Goal: Information Seeking & Learning: Learn about a topic

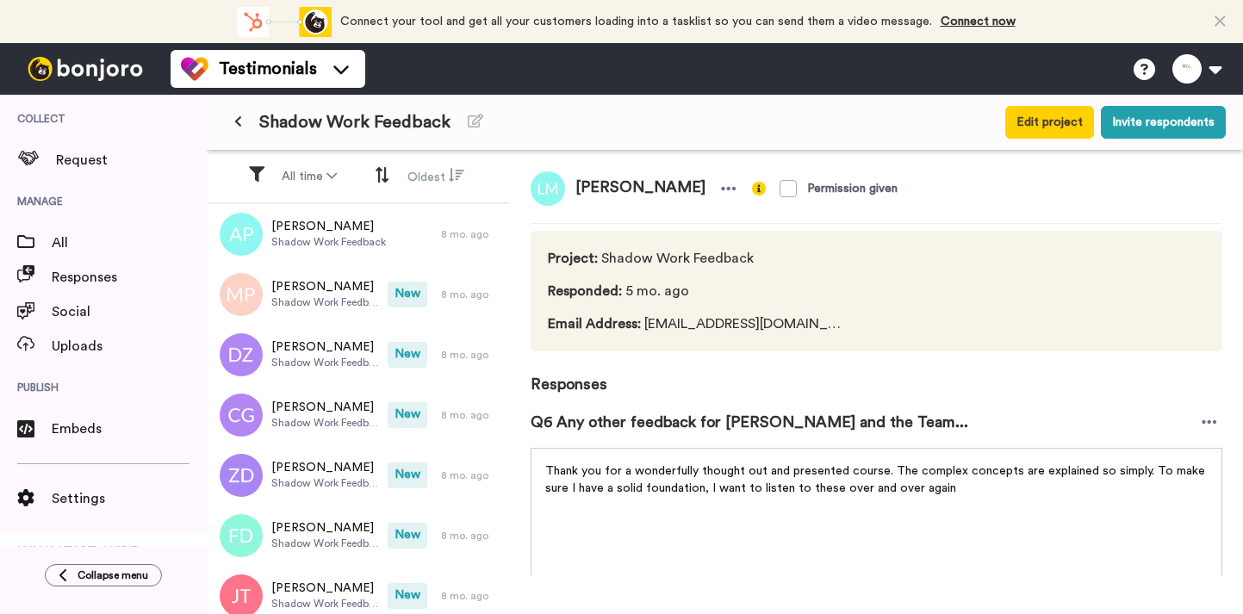
click at [252, 121] on div "Shadow Work Feedback" at bounding box center [558, 122] width 668 height 31
click at [240, 119] on icon at bounding box center [238, 121] width 8 height 12
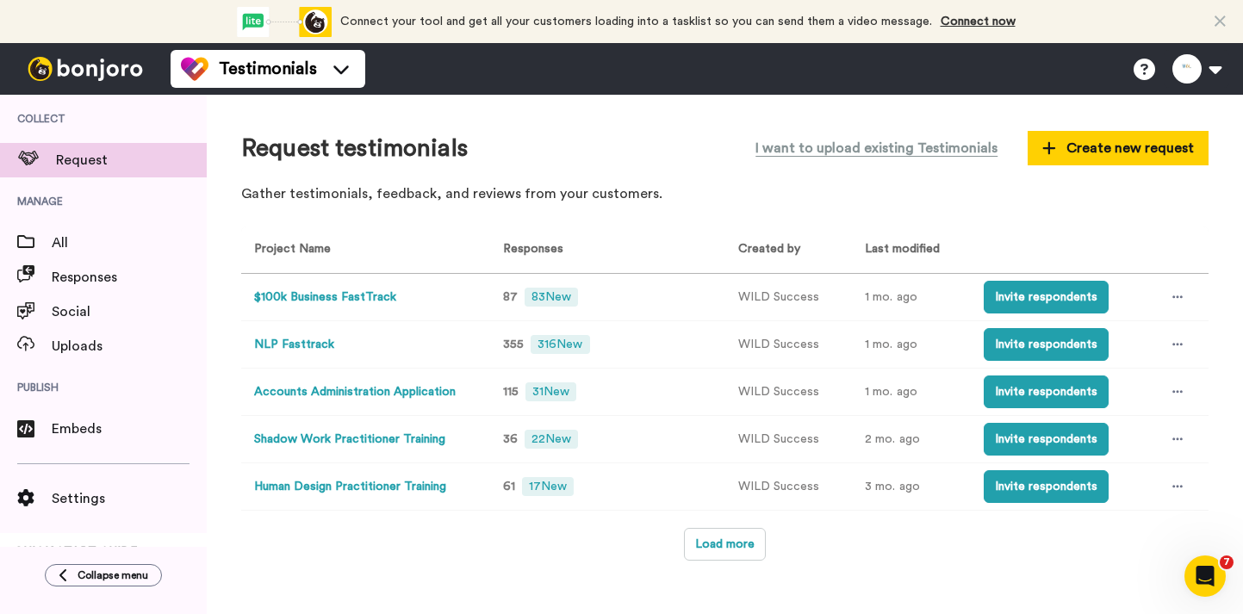
click at [322, 342] on button "NLP Fasttrack" at bounding box center [294, 345] width 80 height 18
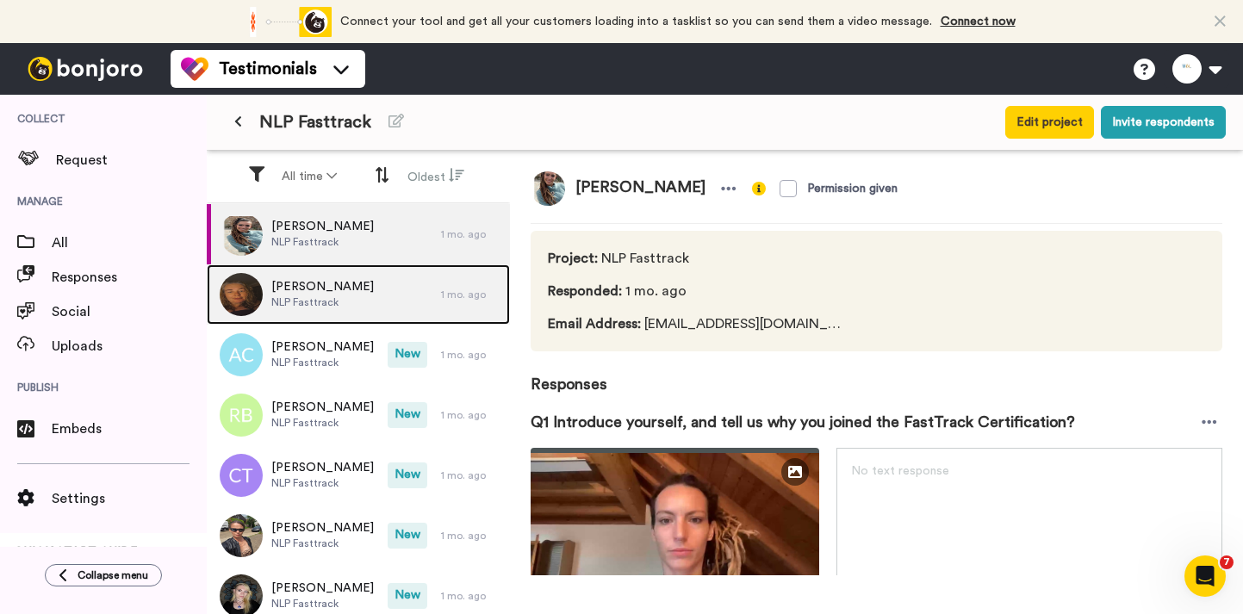
click at [371, 301] on div "[PERSON_NAME] NLP Fasttrack" at bounding box center [324, 295] width 234 height 60
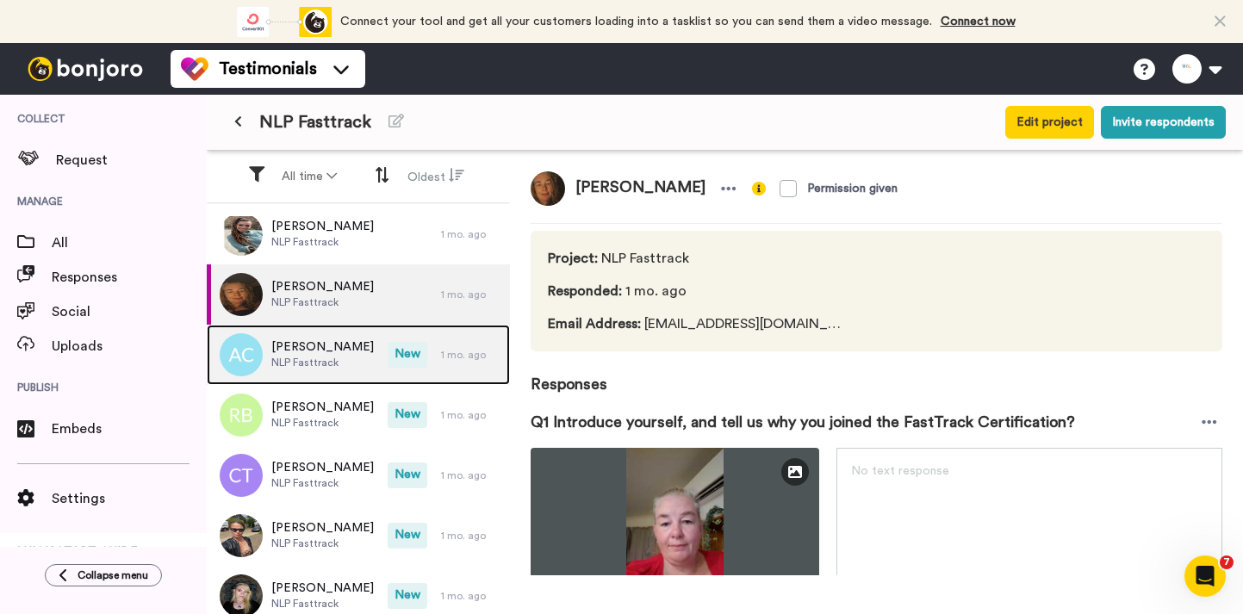
click at [346, 347] on div "[PERSON_NAME] NLP Fasttrack" at bounding box center [297, 355] width 181 height 60
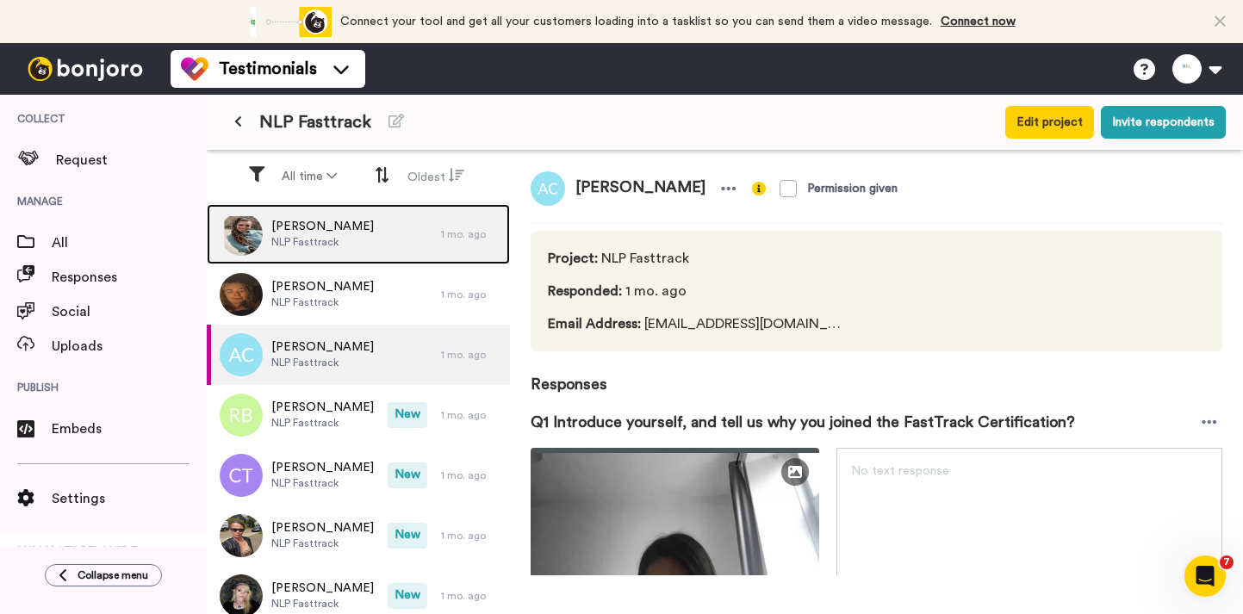
click at [362, 235] on div "[PERSON_NAME] NLP Fasttrack" at bounding box center [324, 234] width 234 height 60
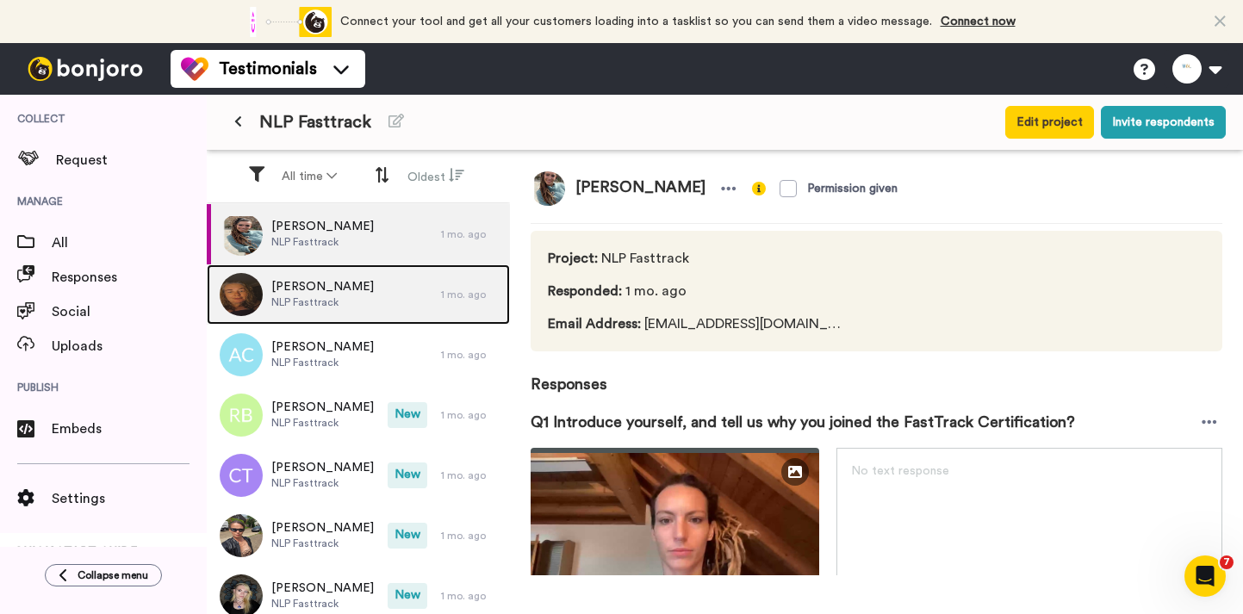
click at [352, 286] on span "[PERSON_NAME]" at bounding box center [322, 286] width 103 height 17
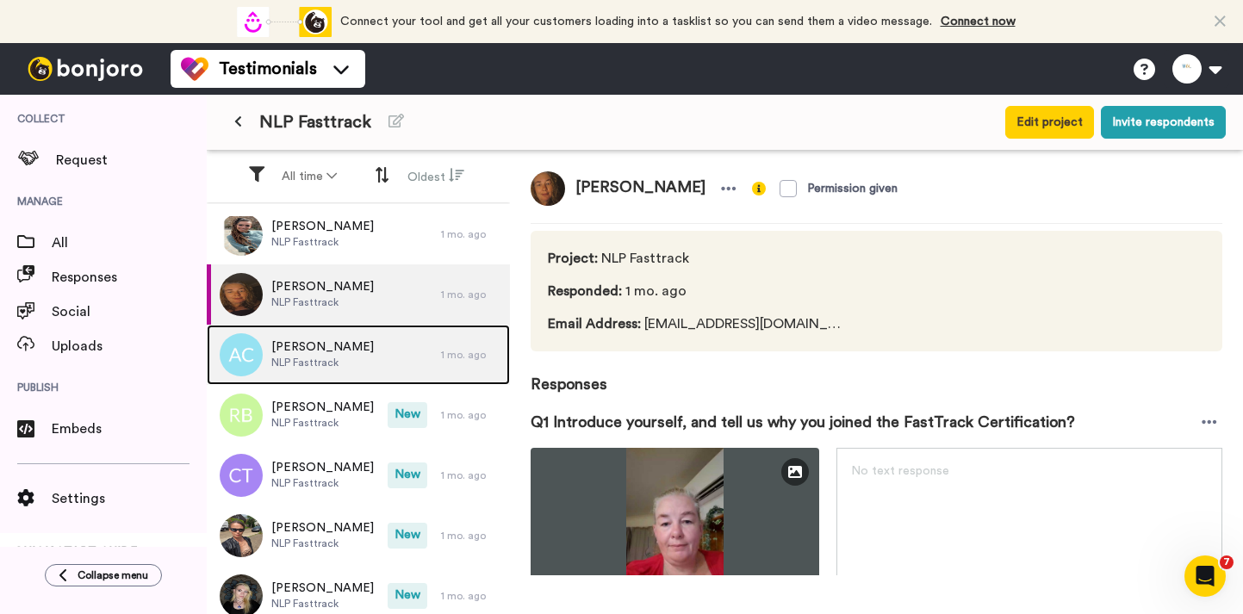
click at [345, 335] on div "[PERSON_NAME] NLP Fasttrack" at bounding box center [324, 355] width 234 height 60
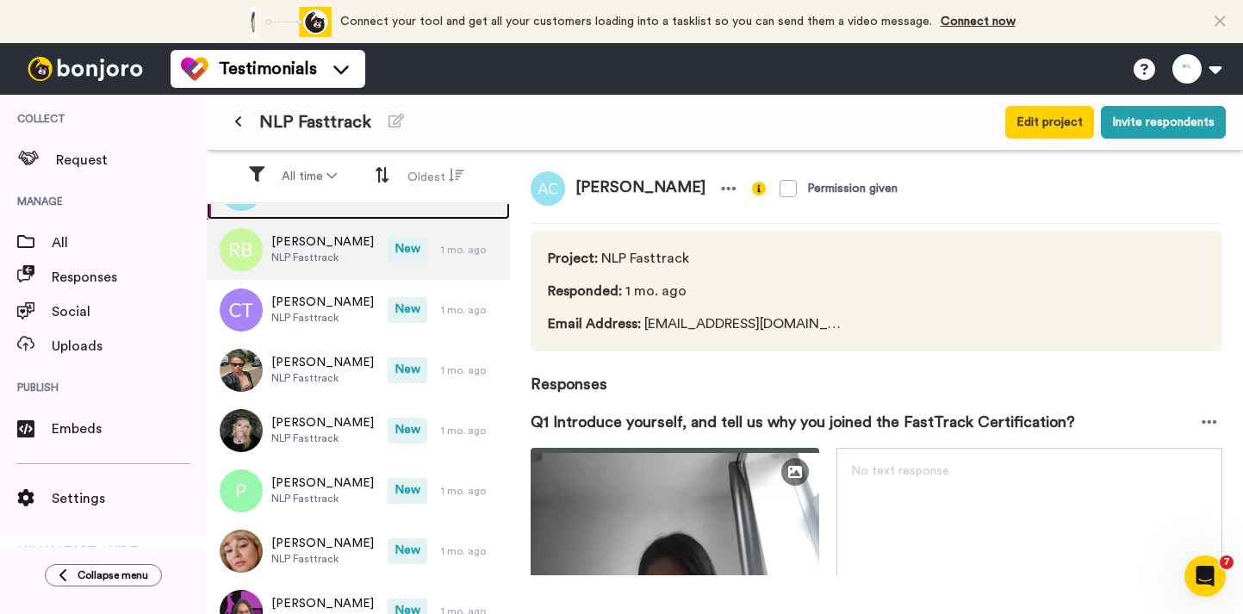
scroll to position [172, 0]
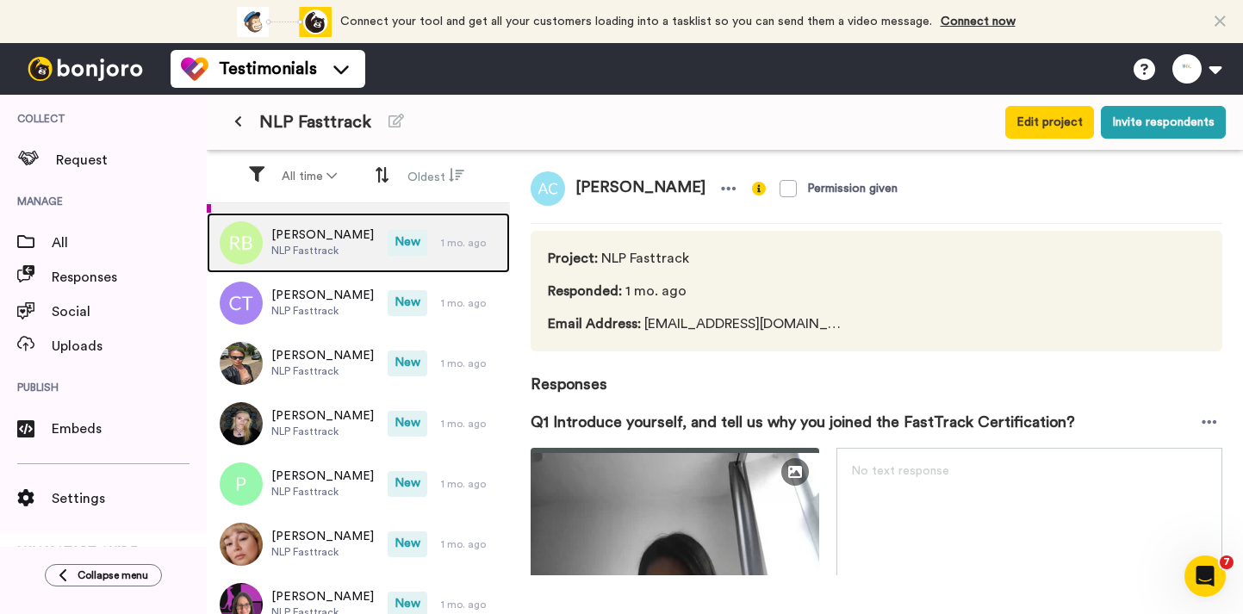
click at [338, 260] on div "[PERSON_NAME] NLP Fasttrack" at bounding box center [297, 243] width 181 height 60
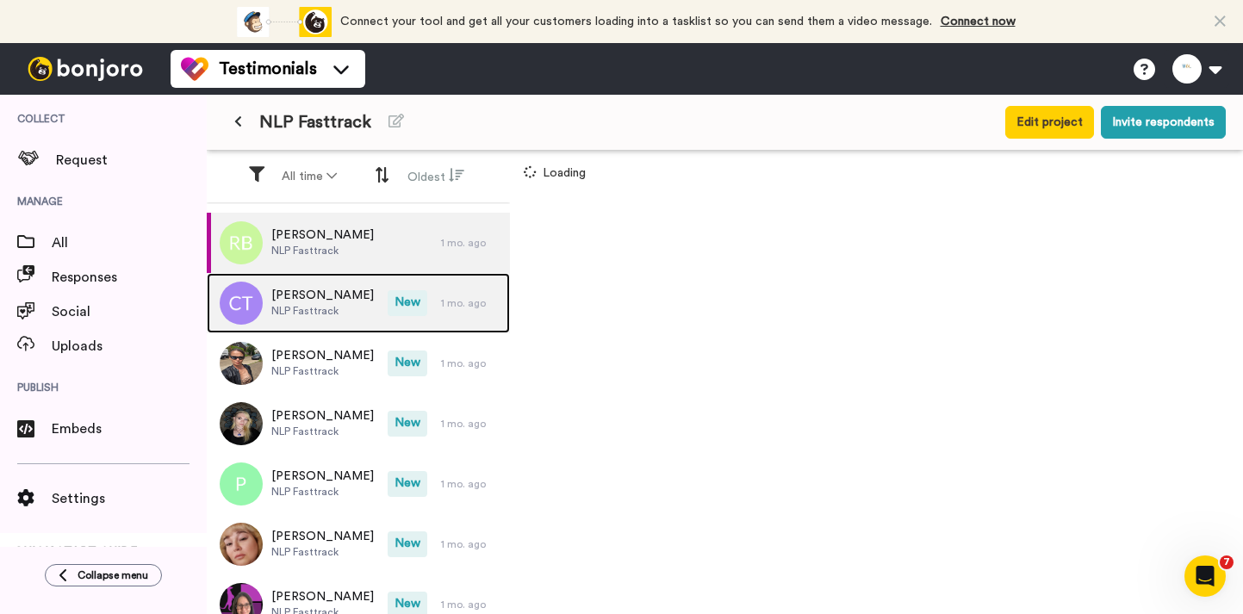
click at [339, 296] on span "[PERSON_NAME]" at bounding box center [322, 295] width 103 height 17
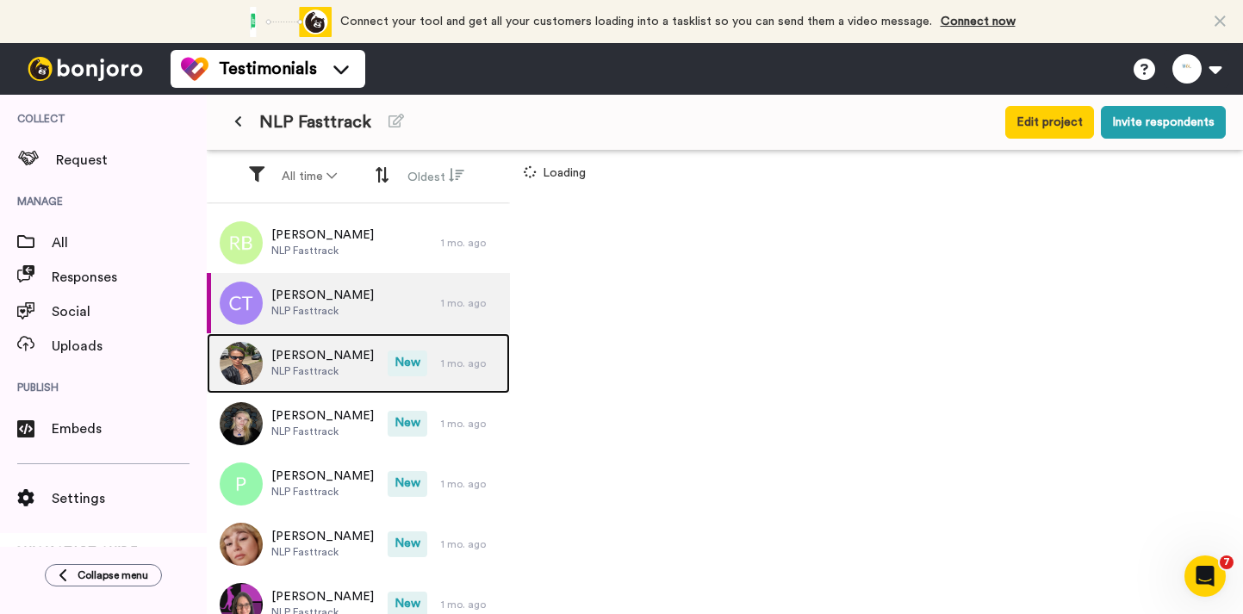
click at [338, 347] on span "[PERSON_NAME]" at bounding box center [322, 355] width 103 height 17
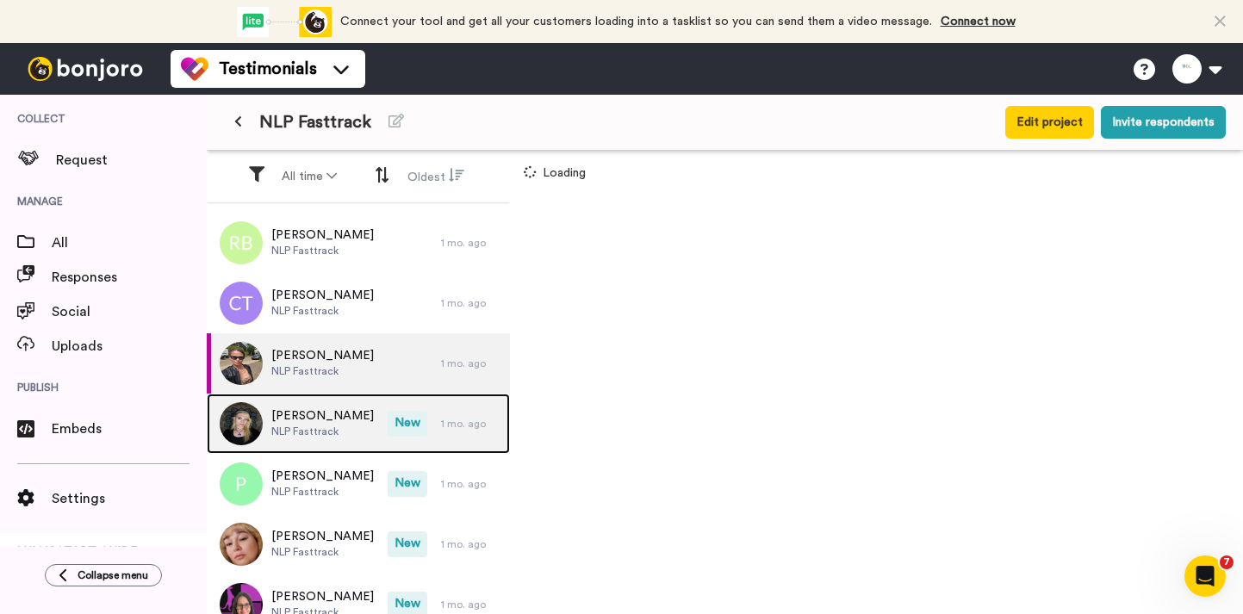
click at [335, 400] on div "[PERSON_NAME] NLP Fasttrack" at bounding box center [297, 424] width 181 height 60
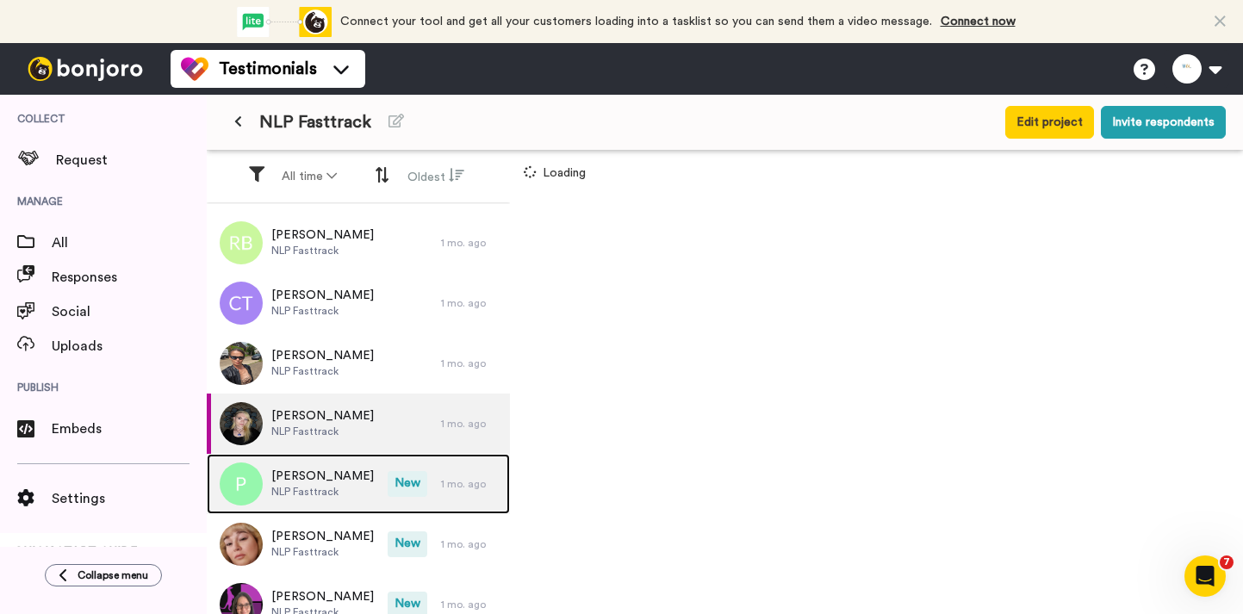
click at [327, 470] on span "[PERSON_NAME]" at bounding box center [322, 476] width 103 height 17
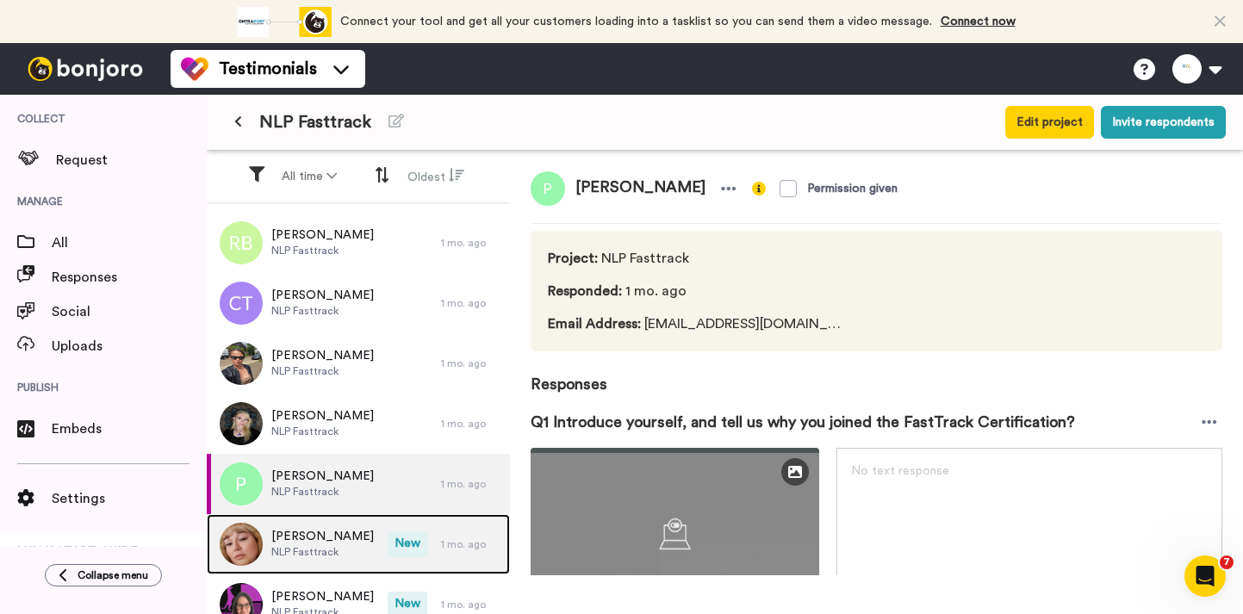
click at [313, 528] on span "[PERSON_NAME]" at bounding box center [322, 536] width 103 height 17
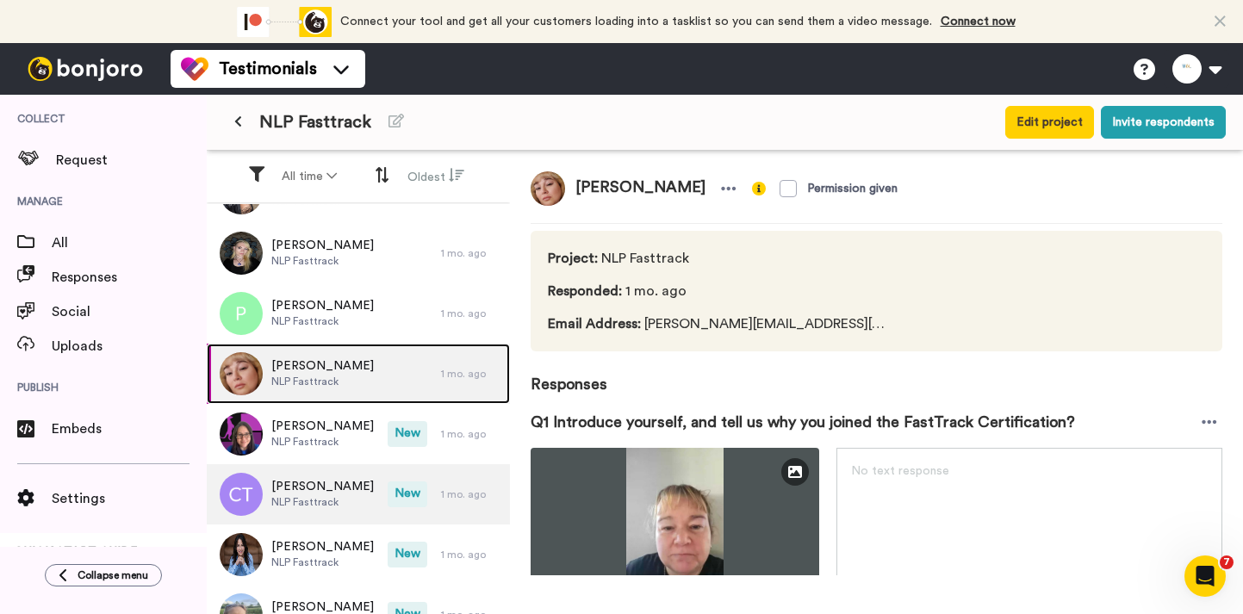
scroll to position [345, 0]
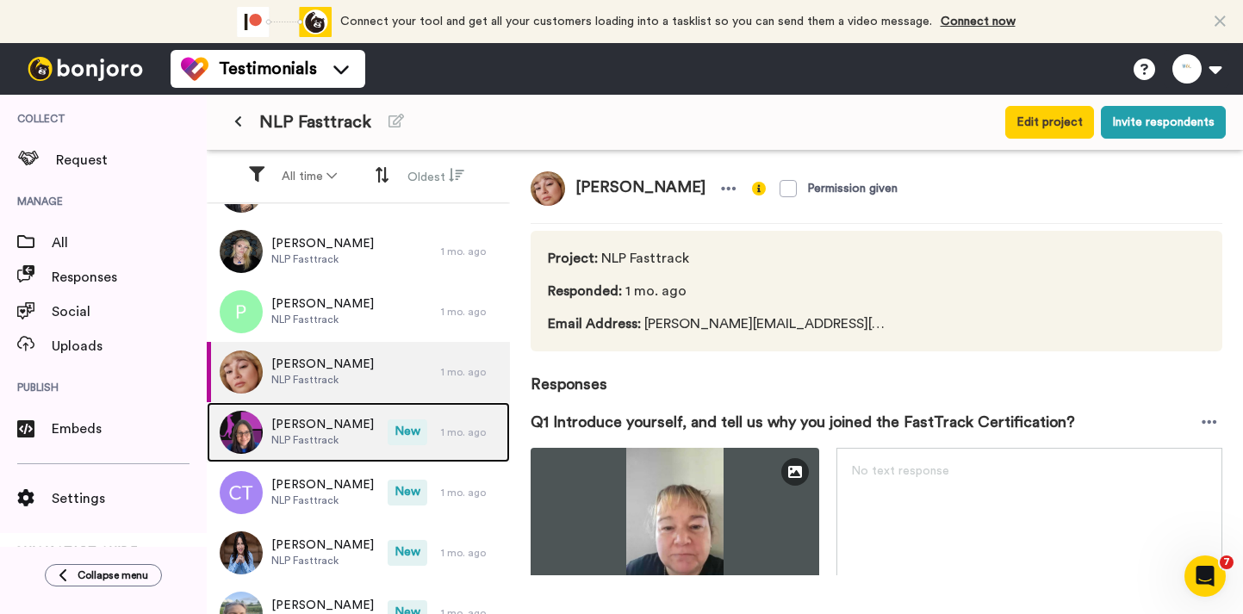
click at [327, 428] on span "[PERSON_NAME]" at bounding box center [322, 424] width 103 height 17
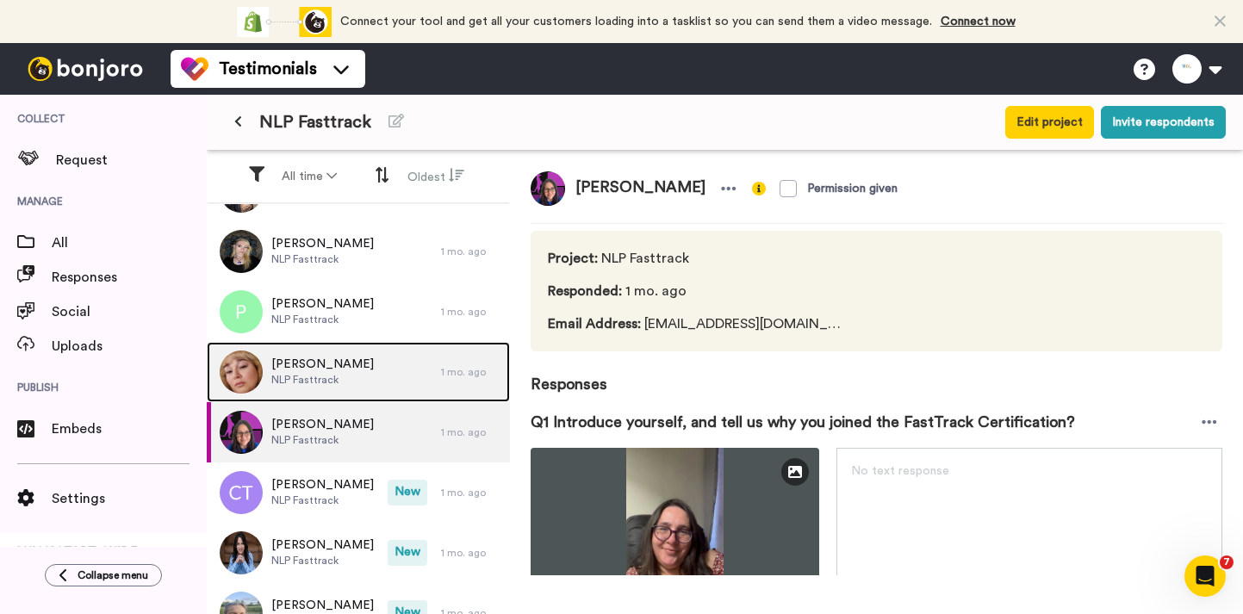
click at [323, 383] on span "NLP Fasttrack" at bounding box center [322, 380] width 103 height 14
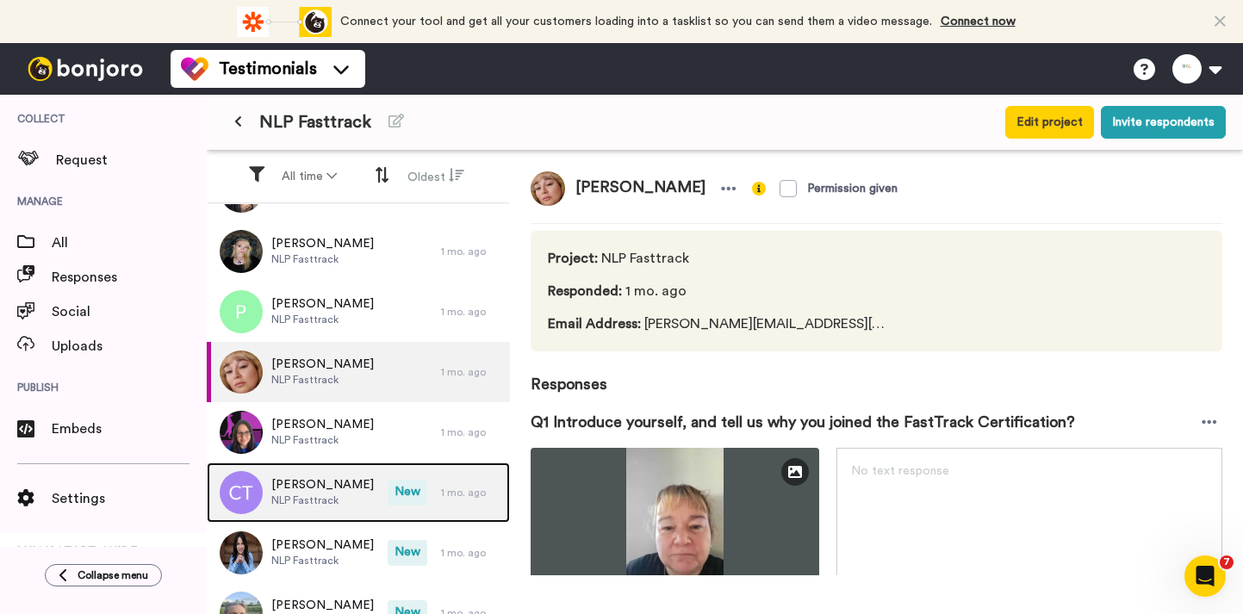
click at [317, 464] on div "[PERSON_NAME] NLP Fasttrack" at bounding box center [297, 493] width 181 height 60
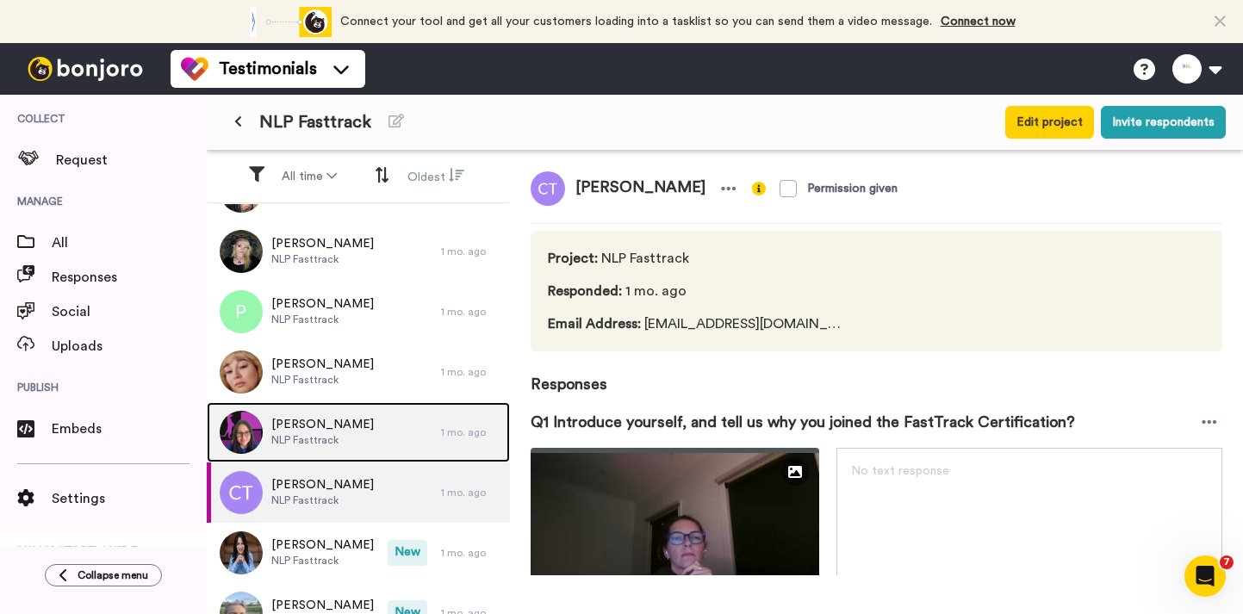
click at [316, 428] on span "[PERSON_NAME]" at bounding box center [322, 424] width 103 height 17
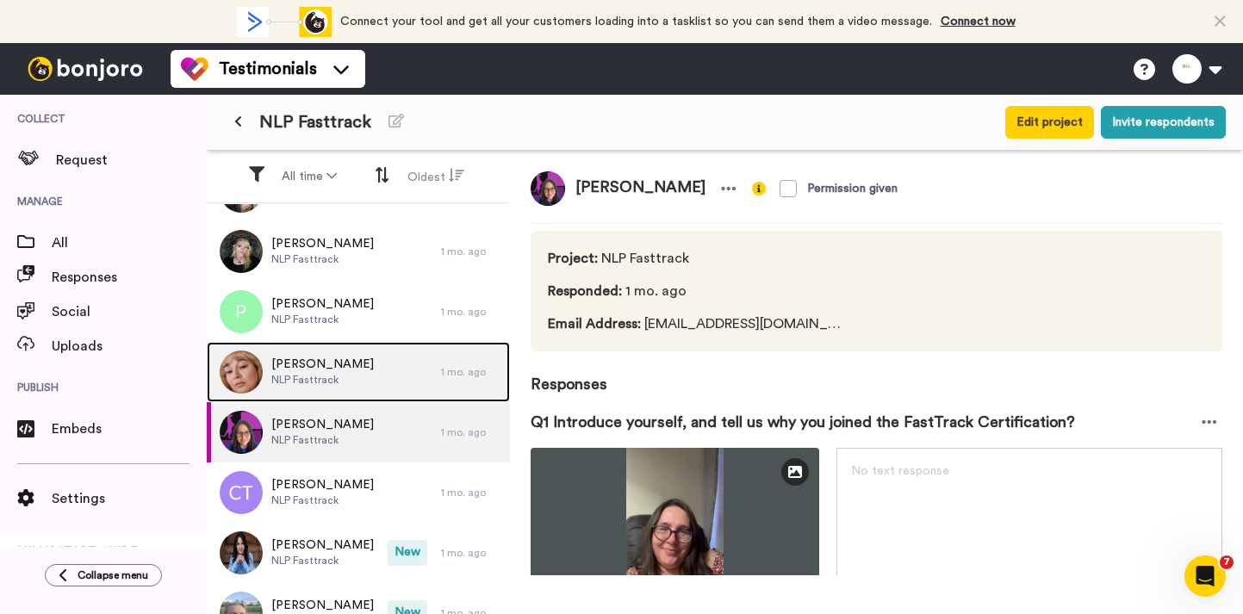
click at [316, 370] on span "[PERSON_NAME]" at bounding box center [322, 364] width 103 height 17
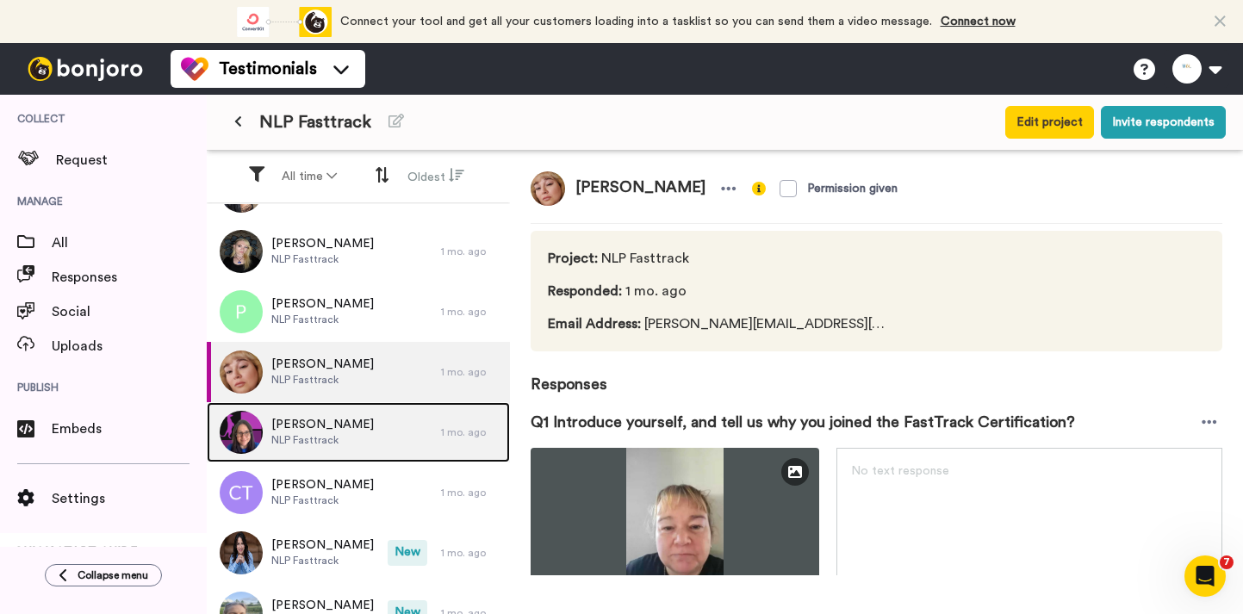
click at [315, 449] on div "[PERSON_NAME] NLP Fasttrack" at bounding box center [324, 432] width 234 height 60
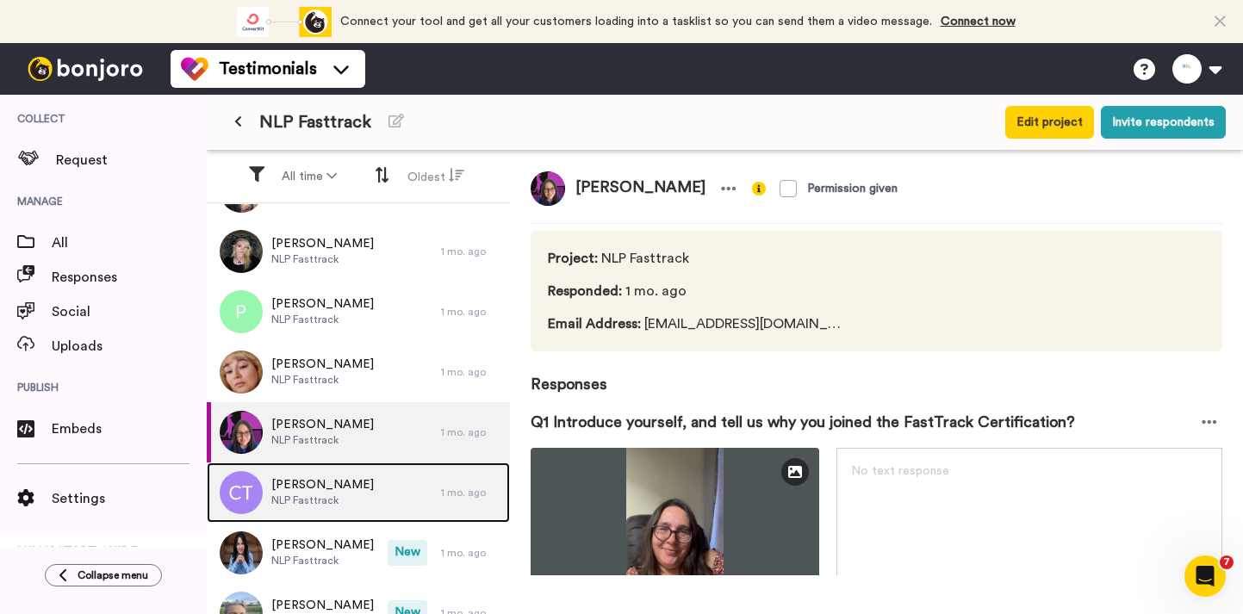
click at [315, 493] on span "[PERSON_NAME]" at bounding box center [322, 485] width 103 height 17
